Goal: Find specific page/section: Find specific page/section

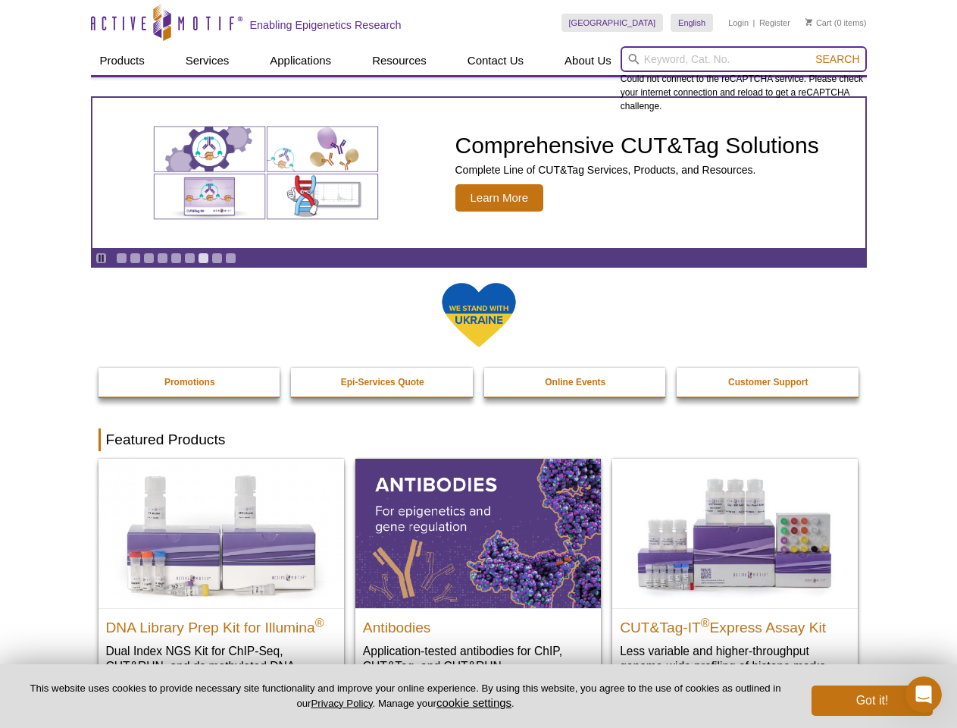
click at [744, 59] on input "search" at bounding box center [744, 59] width 246 height 26
click at [838, 59] on span "Search" at bounding box center [838, 59] width 44 height 12
click at [101, 258] on icon "Pause" at bounding box center [101, 258] width 10 height 10
click at [121, 258] on link "Go to slide 1" at bounding box center [121, 257] width 11 height 11
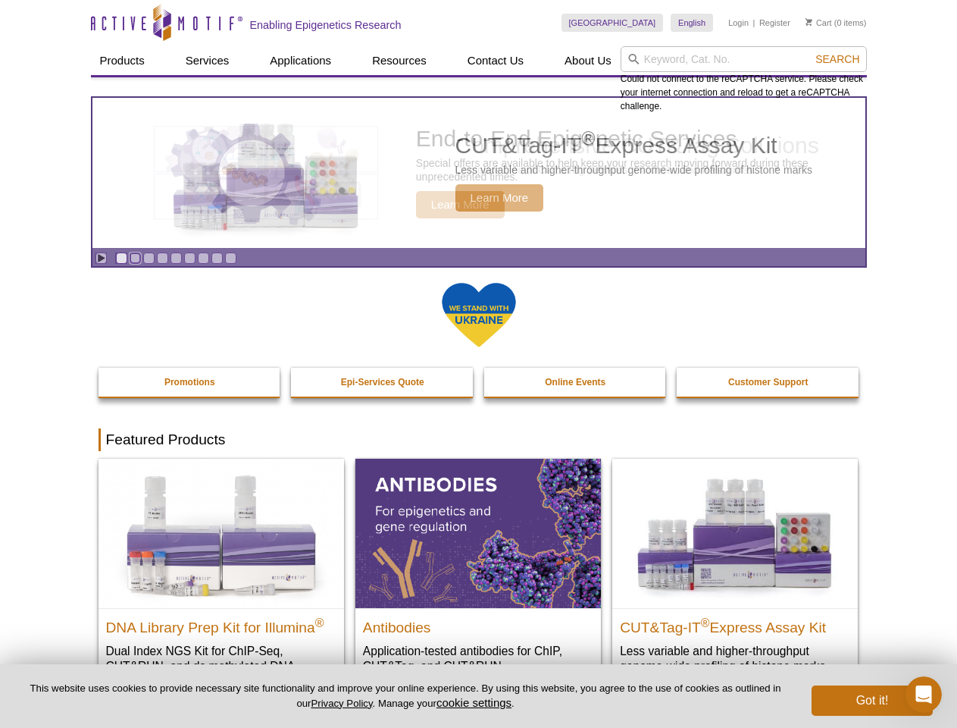
click at [135, 258] on link "Go to slide 2" at bounding box center [135, 257] width 11 height 11
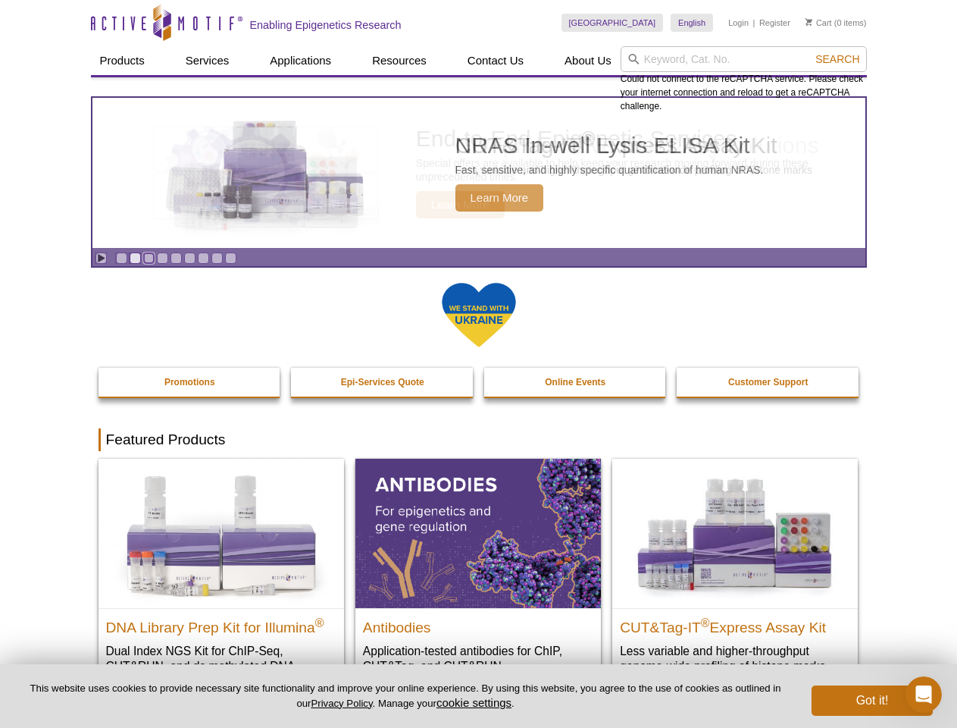
click at [149, 258] on link "Go to slide 3" at bounding box center [148, 257] width 11 height 11
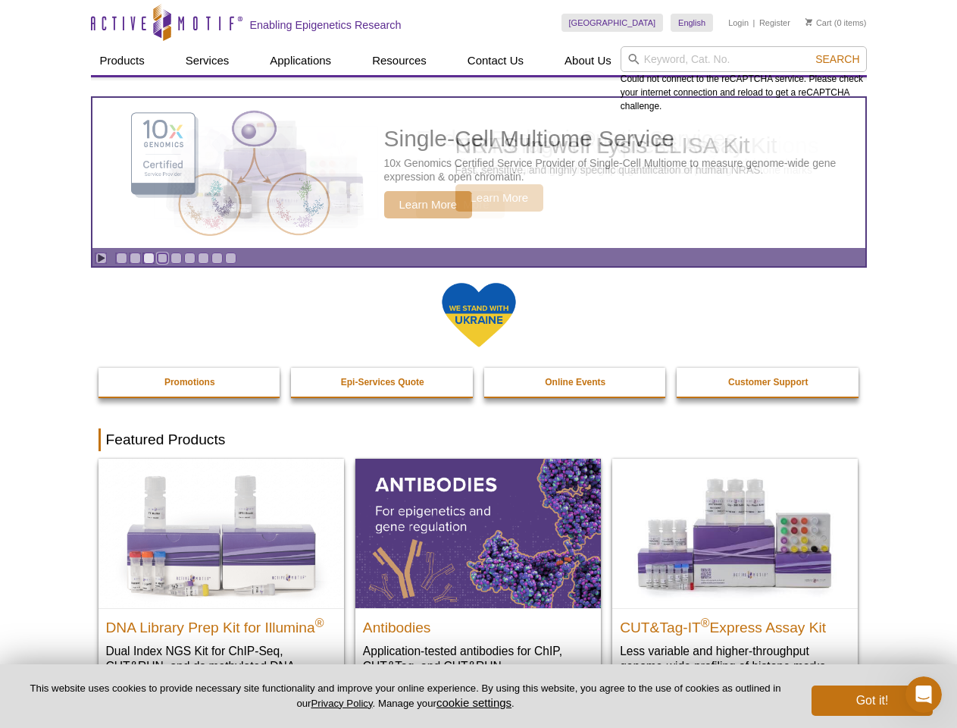
click at [162, 258] on link "Go to slide 4" at bounding box center [162, 257] width 11 height 11
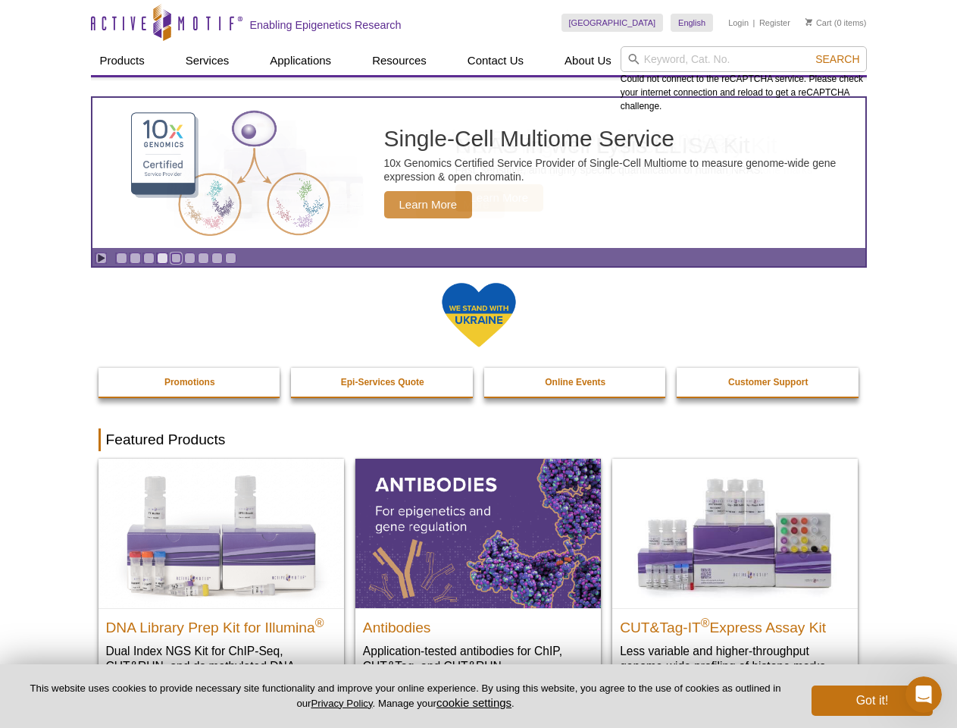
click at [176, 258] on link "Go to slide 5" at bounding box center [176, 257] width 11 height 11
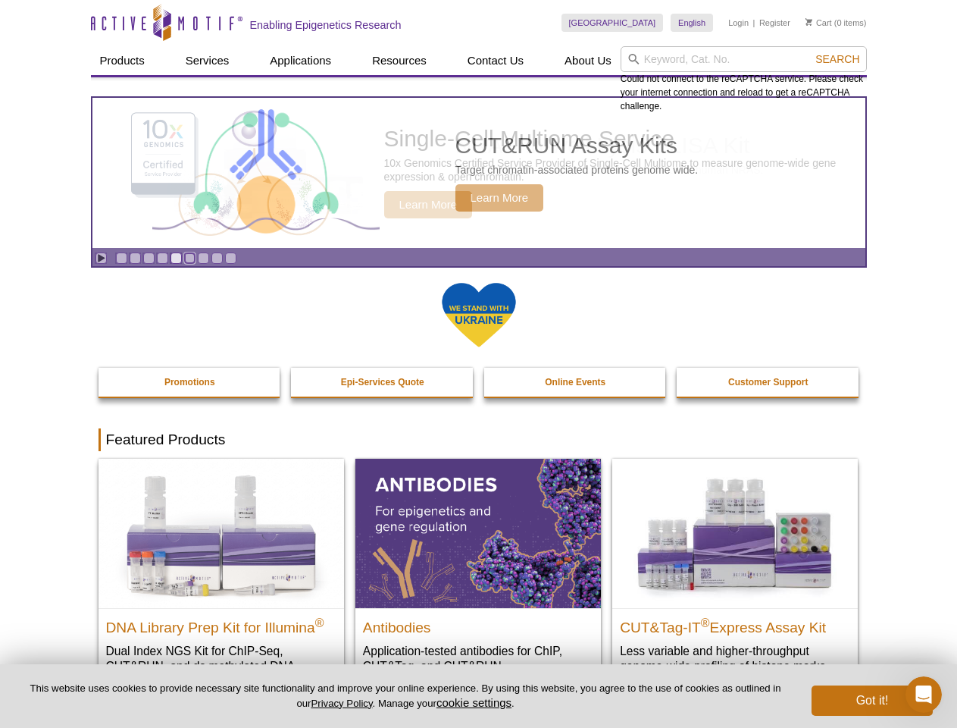
click at [190, 258] on link "Go to slide 6" at bounding box center [189, 257] width 11 height 11
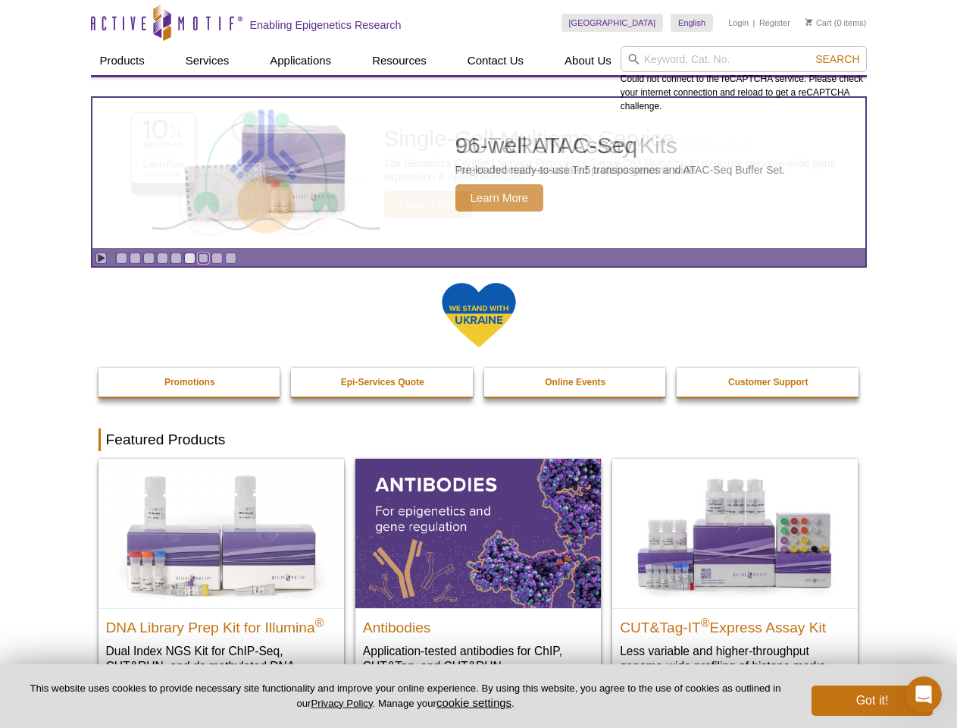
click at [203, 258] on link "Go to slide 7" at bounding box center [203, 257] width 11 height 11
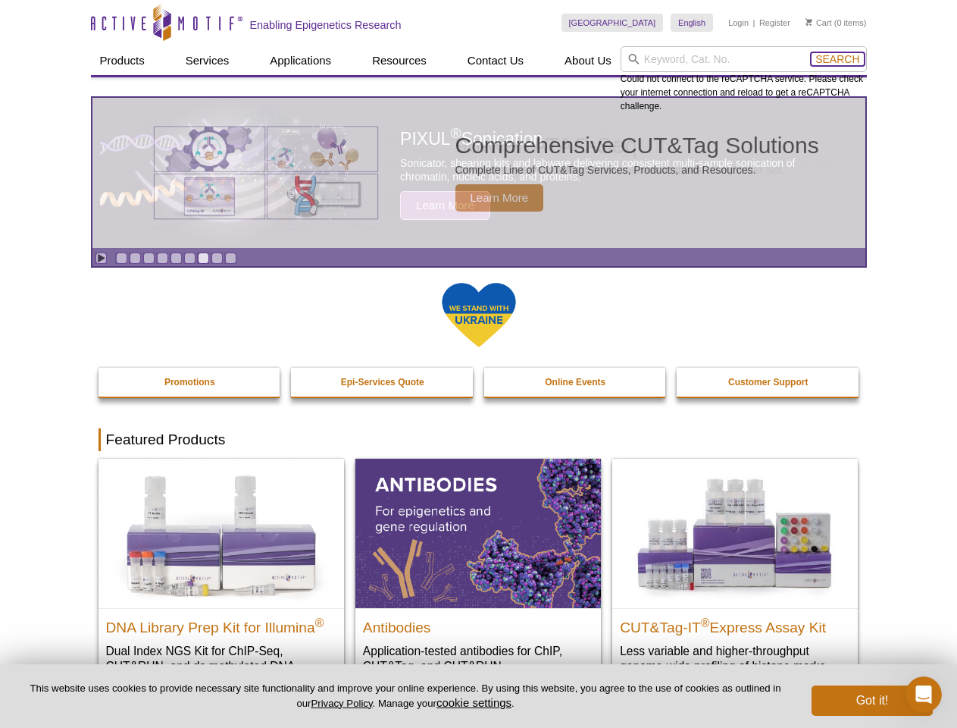
click at [838, 59] on span "Search" at bounding box center [838, 59] width 44 height 12
